Goal: Feedback & Contribution: Submit feedback/report problem

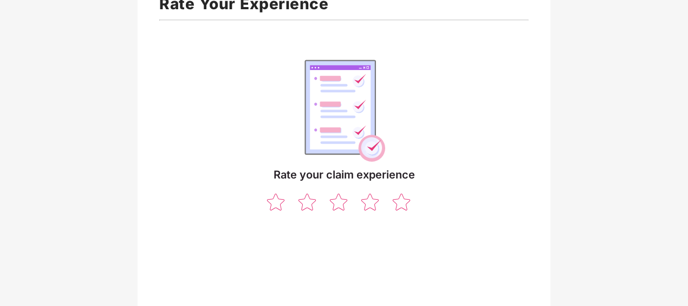
scroll to position [107, 0]
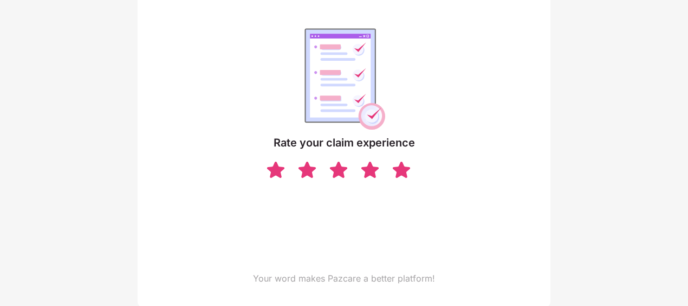
click at [396, 175] on img at bounding box center [401, 169] width 21 height 19
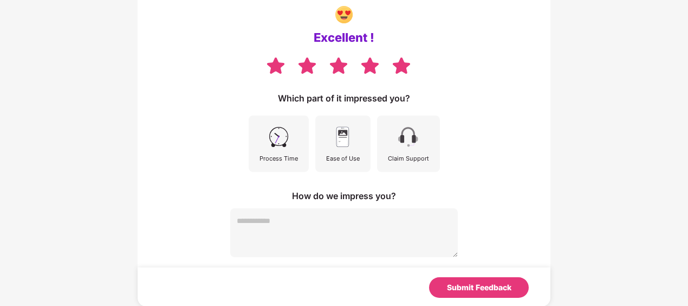
click at [492, 164] on div "Which part of it impressed you? Process Time Ease of Use Claim Support" at bounding box center [344, 132] width 370 height 80
click at [244, 138] on div "Which part of it impressed you? Process Time Ease of Use Claim Support" at bounding box center [344, 132] width 370 height 80
click at [280, 137] on img at bounding box center [279, 137] width 24 height 24
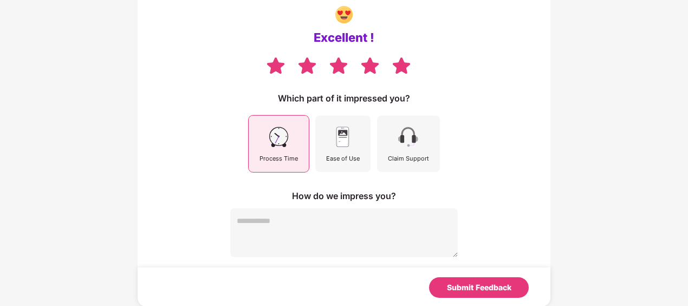
click at [335, 141] on img at bounding box center [343, 137] width 24 height 24
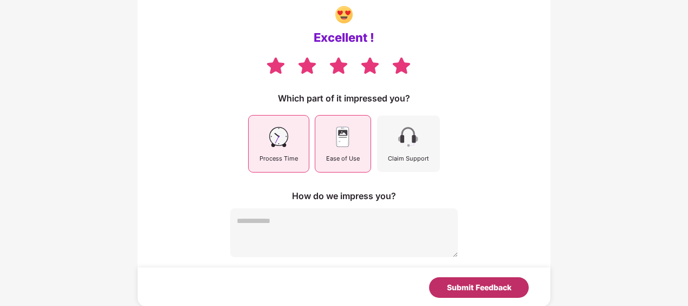
click at [501, 278] on div "Submit Feedback" at bounding box center [479, 287] width 100 height 21
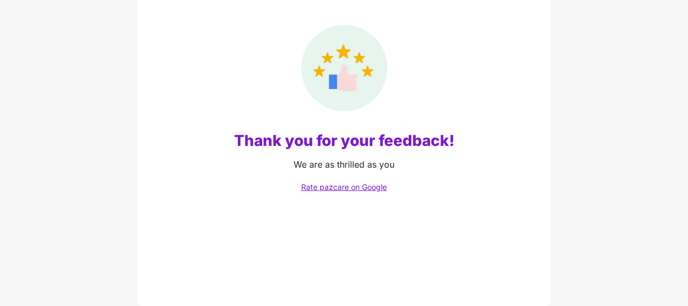
scroll to position [96, 0]
